Goal: Browse casually

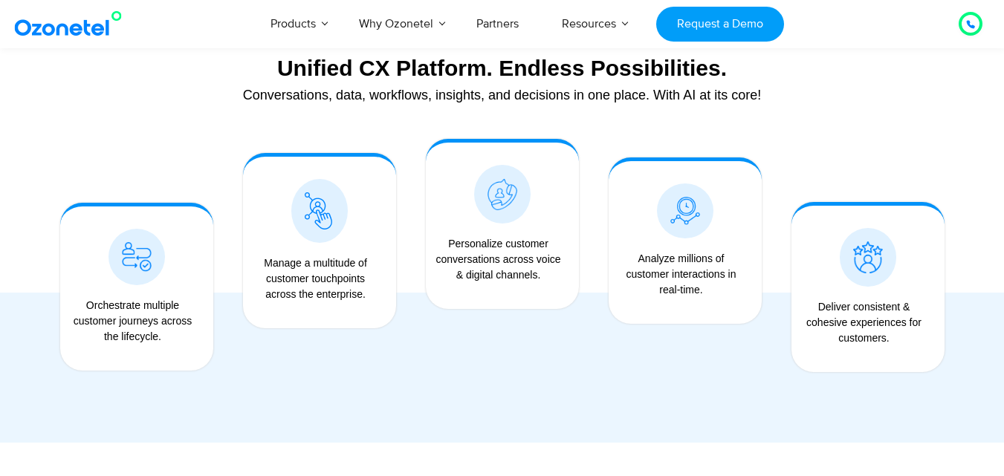
scroll to position [1115, 0]
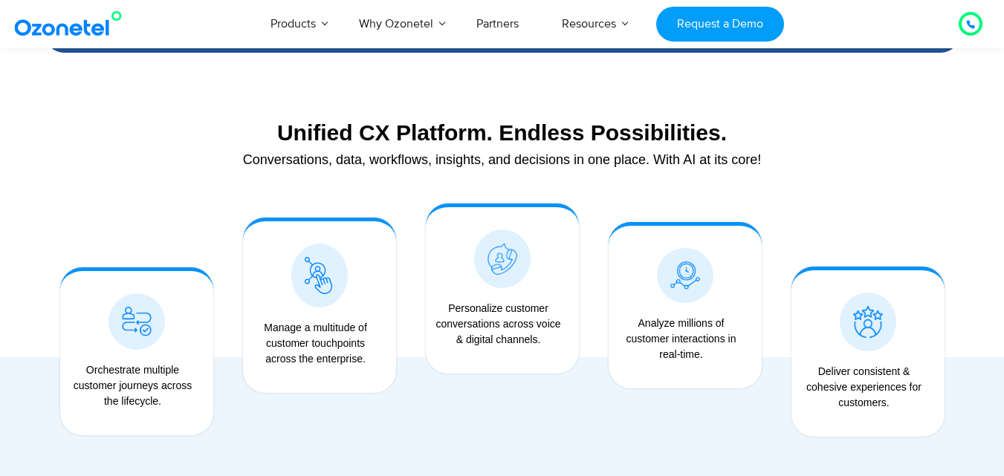
click at [94, 21] on img at bounding box center [71, 23] width 120 height 27
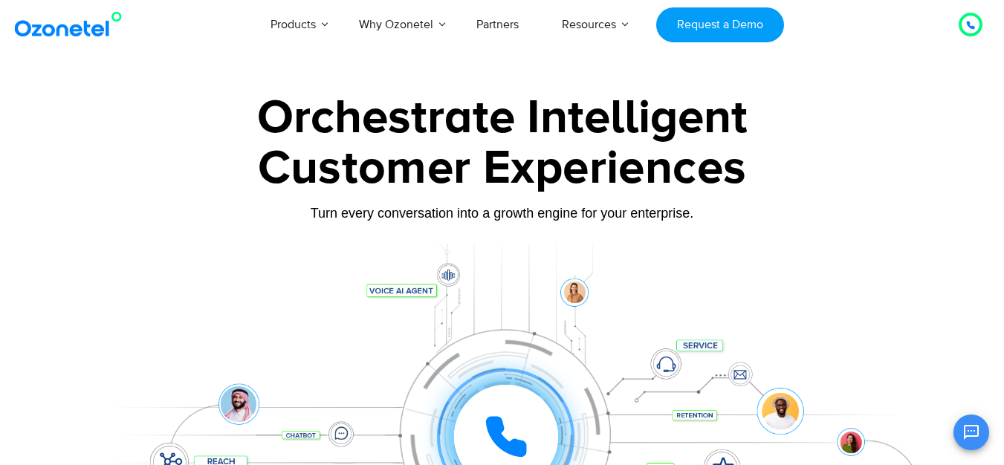
click at [112, 301] on div "Click to experience it! Call in progress... 1 2 3 4 5 6 7 8 9 # 0" at bounding box center [502, 407] width 929 height 253
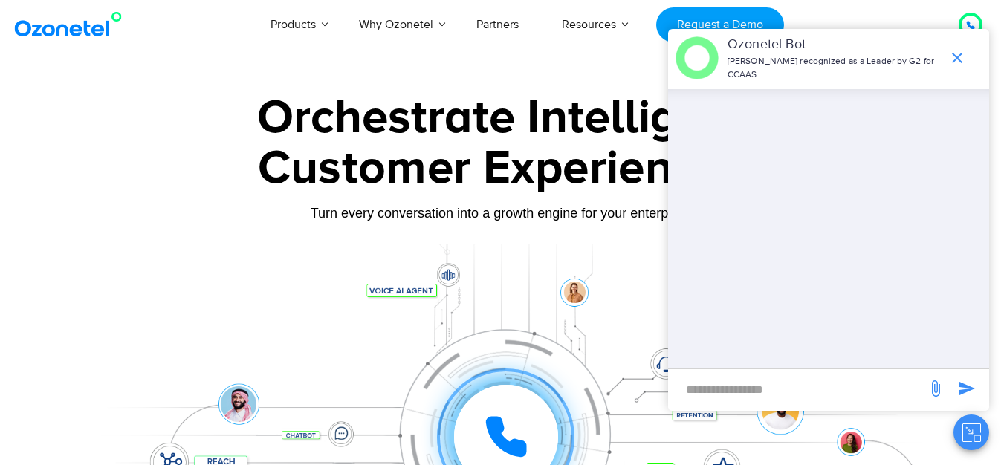
click at [487, 87] on div at bounding box center [502, 333] width 1004 height 506
click at [955, 51] on icon "end chat or minimize" at bounding box center [957, 58] width 18 height 18
